Goal: Navigation & Orientation: Find specific page/section

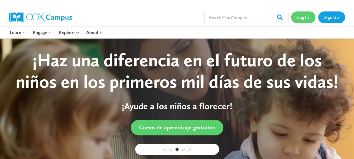
click at [306, 17] on link "Log In" at bounding box center [303, 16] width 24 height 11
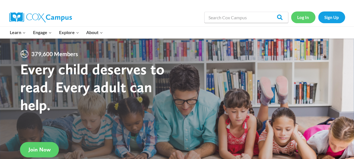
click at [301, 13] on link "Log In" at bounding box center [303, 16] width 24 height 11
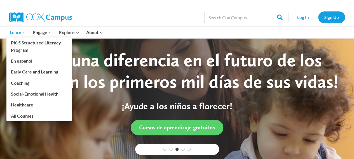
click at [15, 34] on span "Learn Expand" at bounding box center [18, 32] width 16 height 7
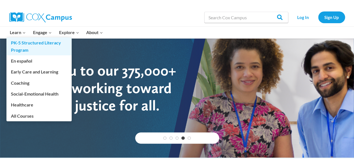
click at [52, 45] on link "PK-5 Structured Literacy Program" at bounding box center [38, 47] width 65 height 18
